Goal: Communication & Community: Ask a question

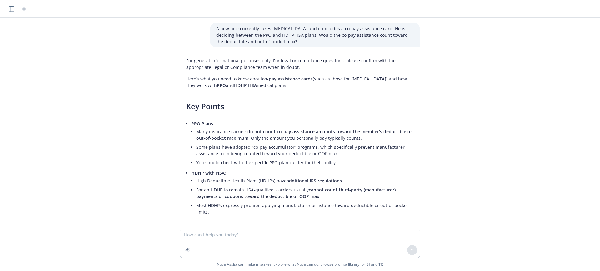
scroll to position [331, 0]
